Goal: Transaction & Acquisition: Purchase product/service

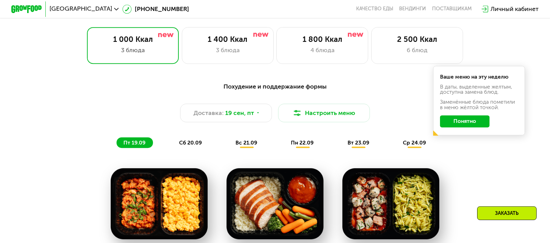
scroll to position [499, 0]
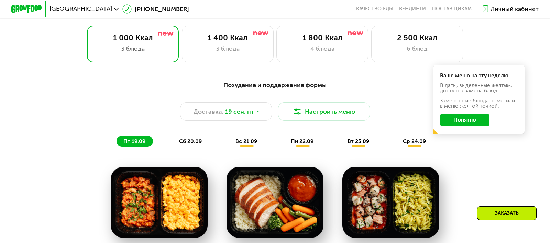
click at [195, 143] on span "сб 20.09" at bounding box center [190, 141] width 23 height 7
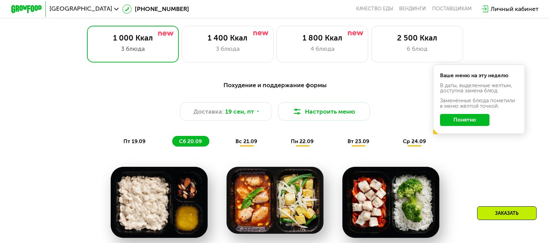
click at [246, 143] on span "вс 21.09" at bounding box center [246, 141] width 22 height 7
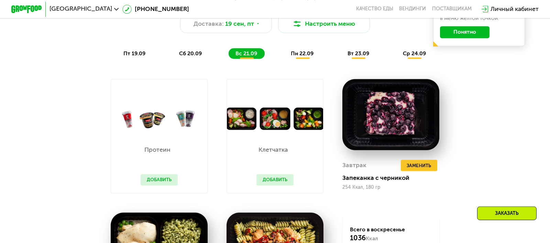
scroll to position [589, 0]
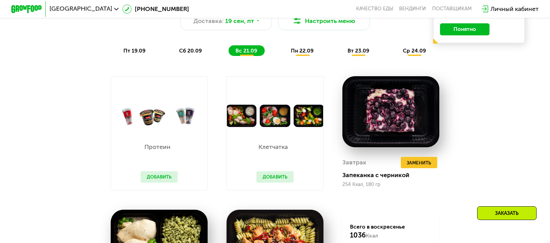
click at [290, 52] on div "пн 22.09" at bounding box center [302, 50] width 37 height 11
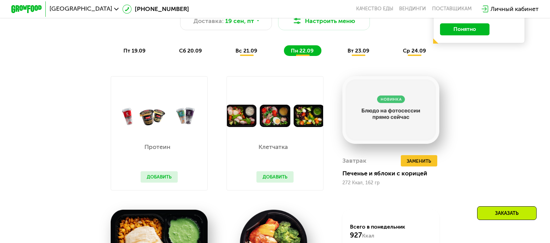
click at [240, 52] on span "вс 21.09" at bounding box center [246, 50] width 22 height 7
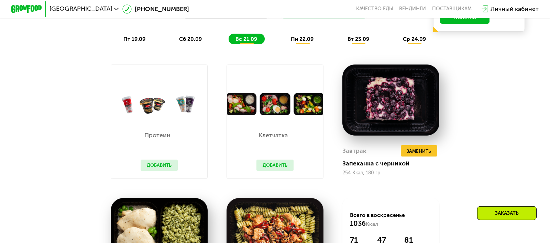
scroll to position [499, 0]
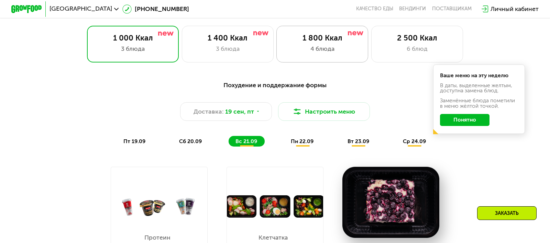
click at [306, 50] on div "4 блюда" at bounding box center [322, 48] width 76 height 9
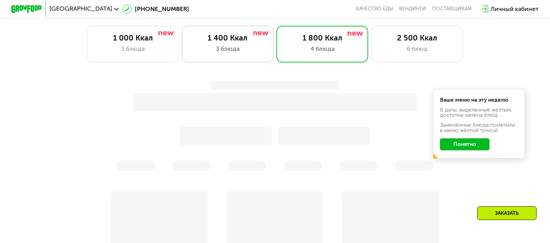
click at [225, 42] on div "1 400 Ккал" at bounding box center [228, 38] width 76 height 9
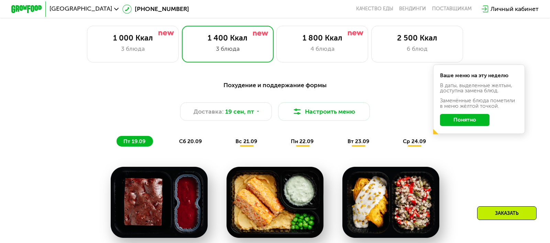
click at [474, 120] on button "Понятно" at bounding box center [464, 120] width 49 height 12
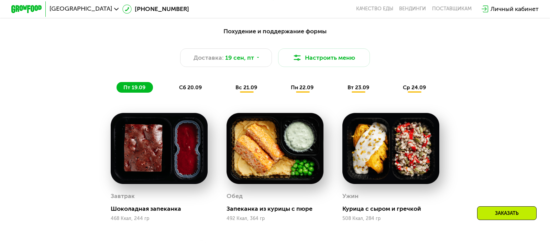
scroll to position [589, 0]
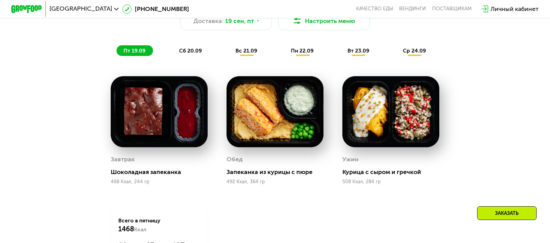
click at [191, 49] on span "сб 20.09" at bounding box center [190, 50] width 23 height 7
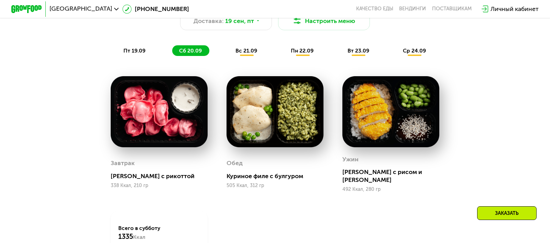
click at [245, 53] on span "вс 21.09" at bounding box center [246, 50] width 22 height 7
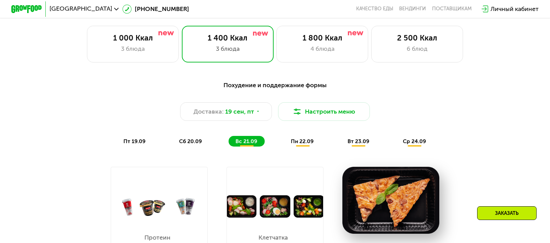
scroll to position [544, 0]
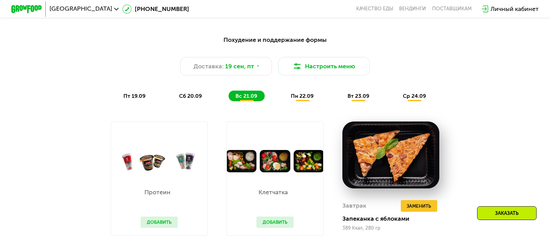
click at [303, 95] on span "пн 22.09" at bounding box center [302, 96] width 23 height 7
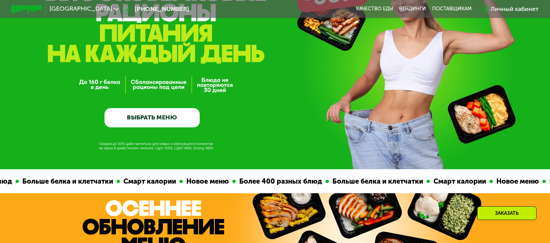
scroll to position [68, 0]
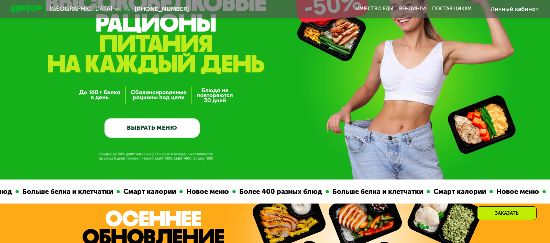
click at [154, 130] on link "ВЫБРАТЬ МЕНЮ" at bounding box center [151, 127] width 95 height 19
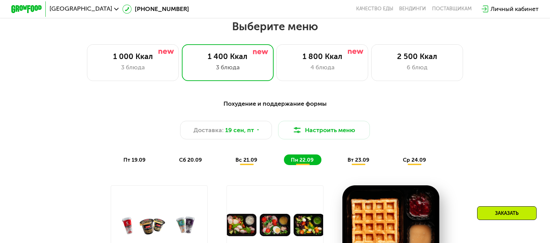
scroll to position [482, 0]
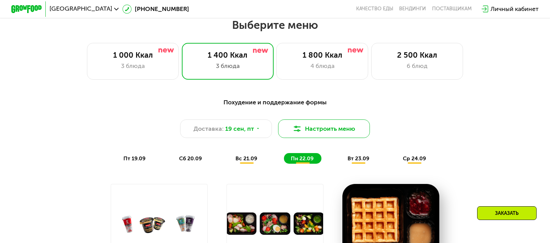
click at [357, 128] on button "Настроить меню" at bounding box center [324, 129] width 92 height 18
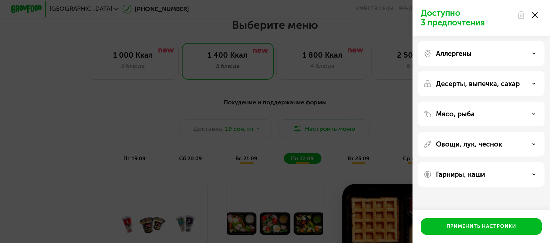
click at [462, 54] on p "Аллергены" at bounding box center [454, 53] width 36 height 8
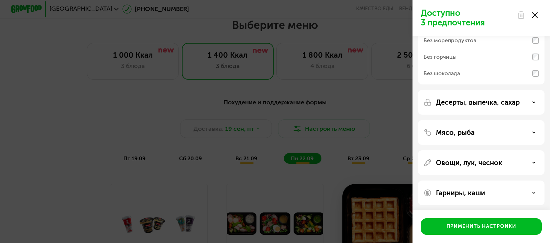
scroll to position [88, 0]
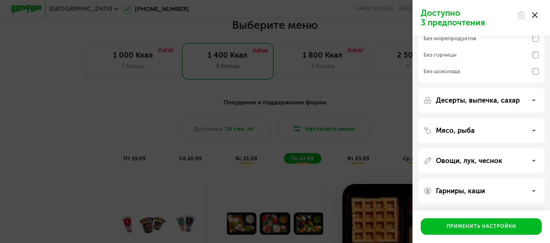
click at [453, 99] on p "Десерты, выпечка, сахар" at bounding box center [478, 100] width 84 height 8
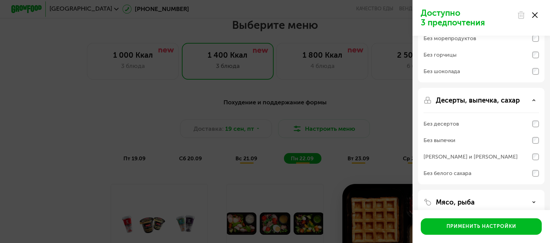
scroll to position [134, 0]
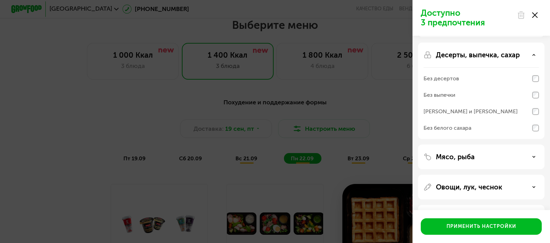
click at [445, 157] on p "Мясо, рыба" at bounding box center [455, 157] width 39 height 8
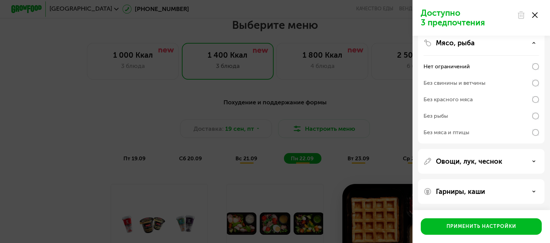
scroll to position [248, 0]
click at [487, 164] on p "Овощи, лук, чеснок" at bounding box center [469, 161] width 66 height 8
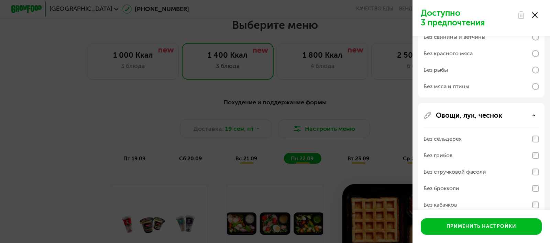
scroll to position [370, 0]
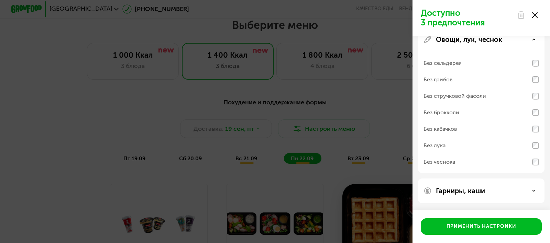
click at [477, 192] on p "Гарниры, каши" at bounding box center [460, 191] width 49 height 8
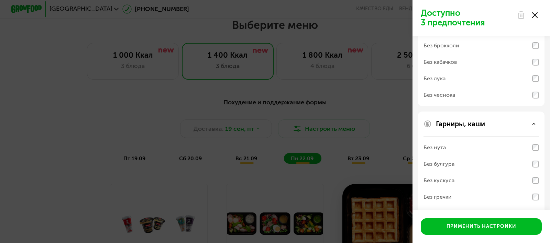
scroll to position [458, 0]
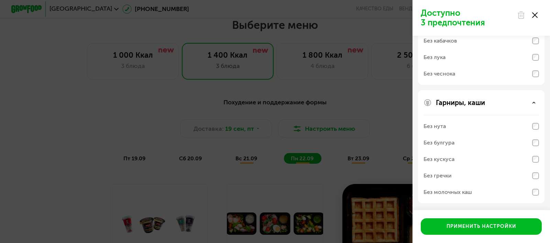
click at [535, 14] on icon at bounding box center [534, 14] width 5 height 5
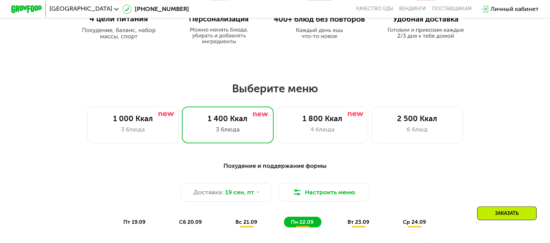
scroll to position [391, 0]
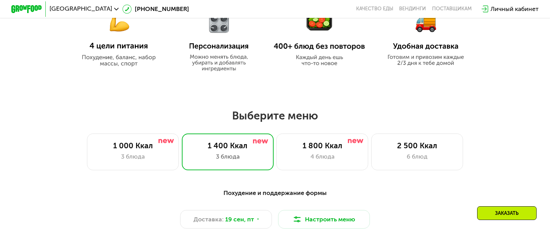
click at [412, 6] on div "Санкт-Петербург 8 (800) 555-21-78 Качество еды Вендинги поставщикам Личный каби…" at bounding box center [275, 9] width 534 height 17
click at [406, 10] on link "Вендинги" at bounding box center [412, 9] width 27 height 6
click at [365, 4] on div "Санкт-Петербург 8 (800) 555-21-78 Качество еды Вендинги поставщикам Личный каби…" at bounding box center [275, 9] width 534 height 17
click at [365, 8] on link "Качество еды" at bounding box center [374, 9] width 37 height 6
